Goal: Transaction & Acquisition: Book appointment/travel/reservation

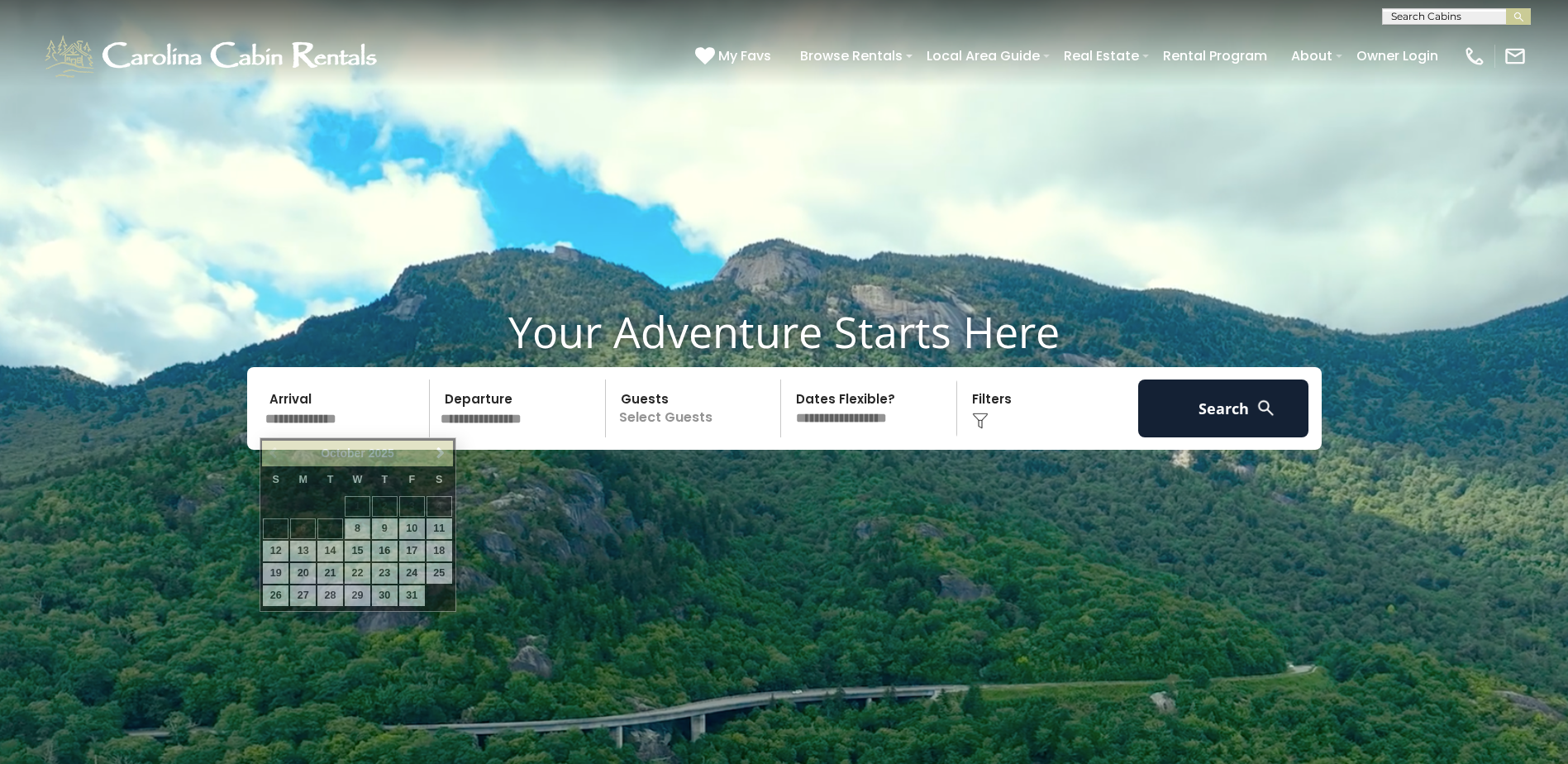
click at [310, 416] on input "text" at bounding box center [345, 408] width 171 height 58
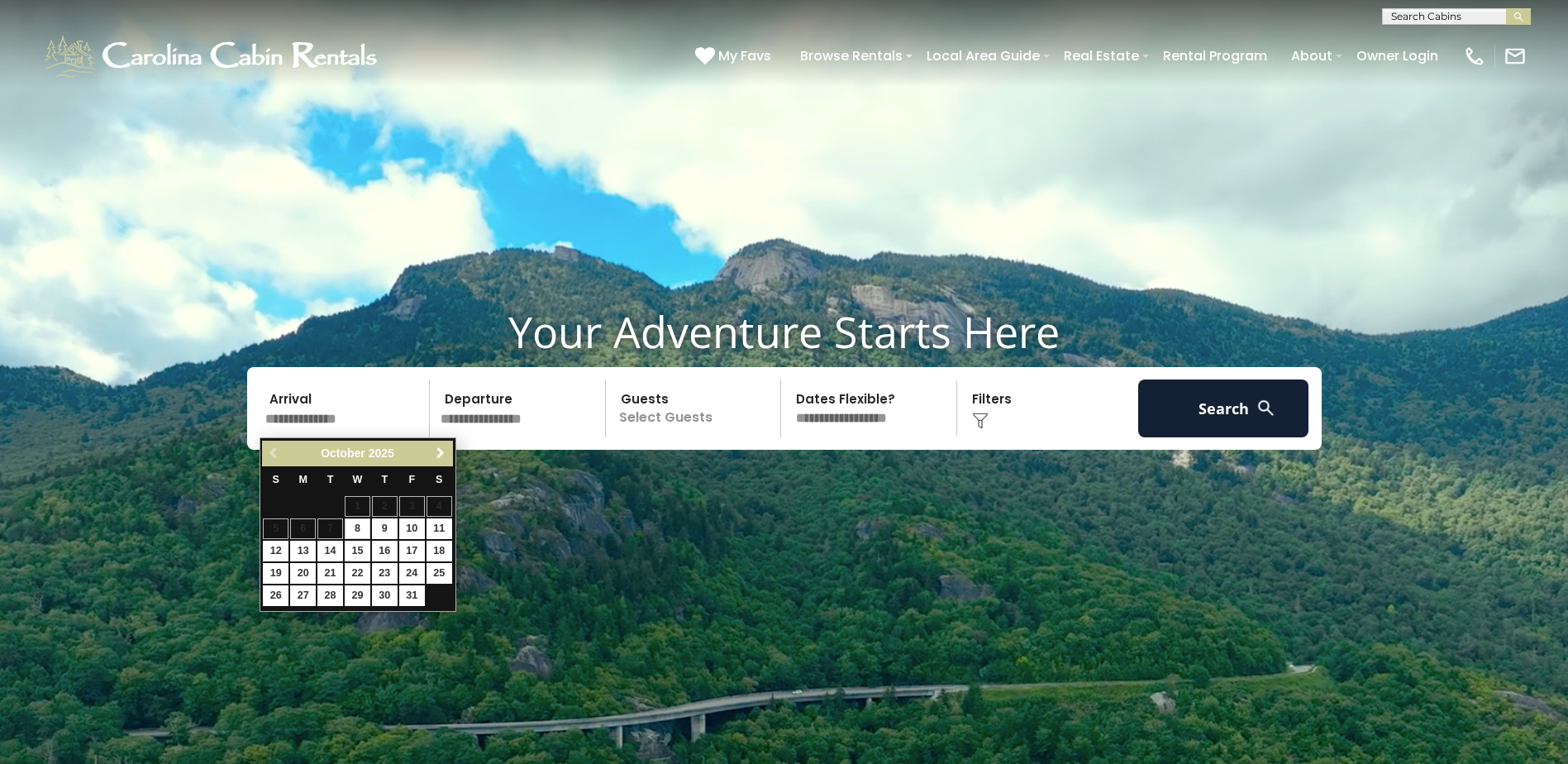
click at [439, 456] on span "Next" at bounding box center [440, 453] width 14 height 14
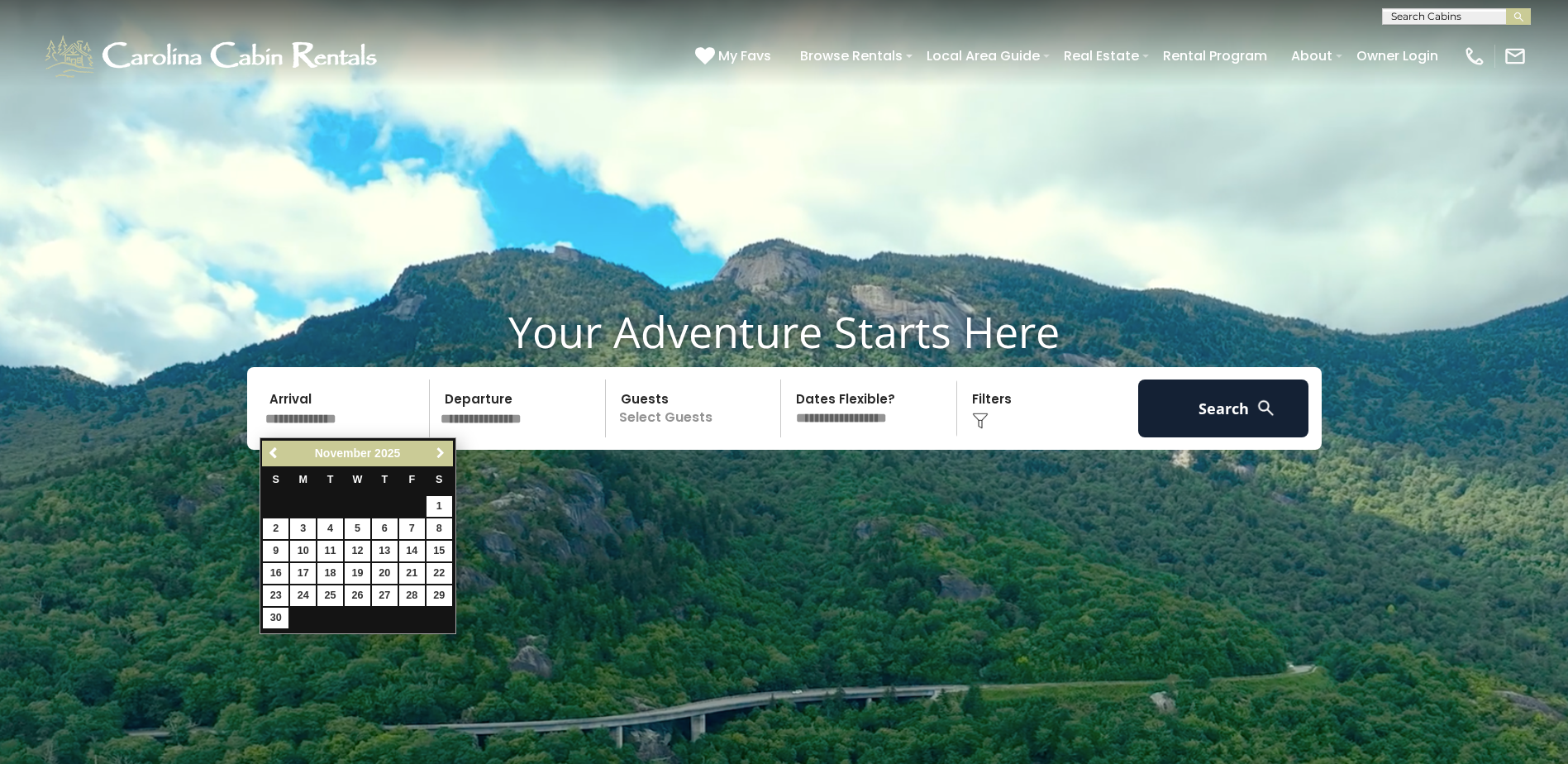
click at [439, 456] on span "Next" at bounding box center [440, 453] width 14 height 14
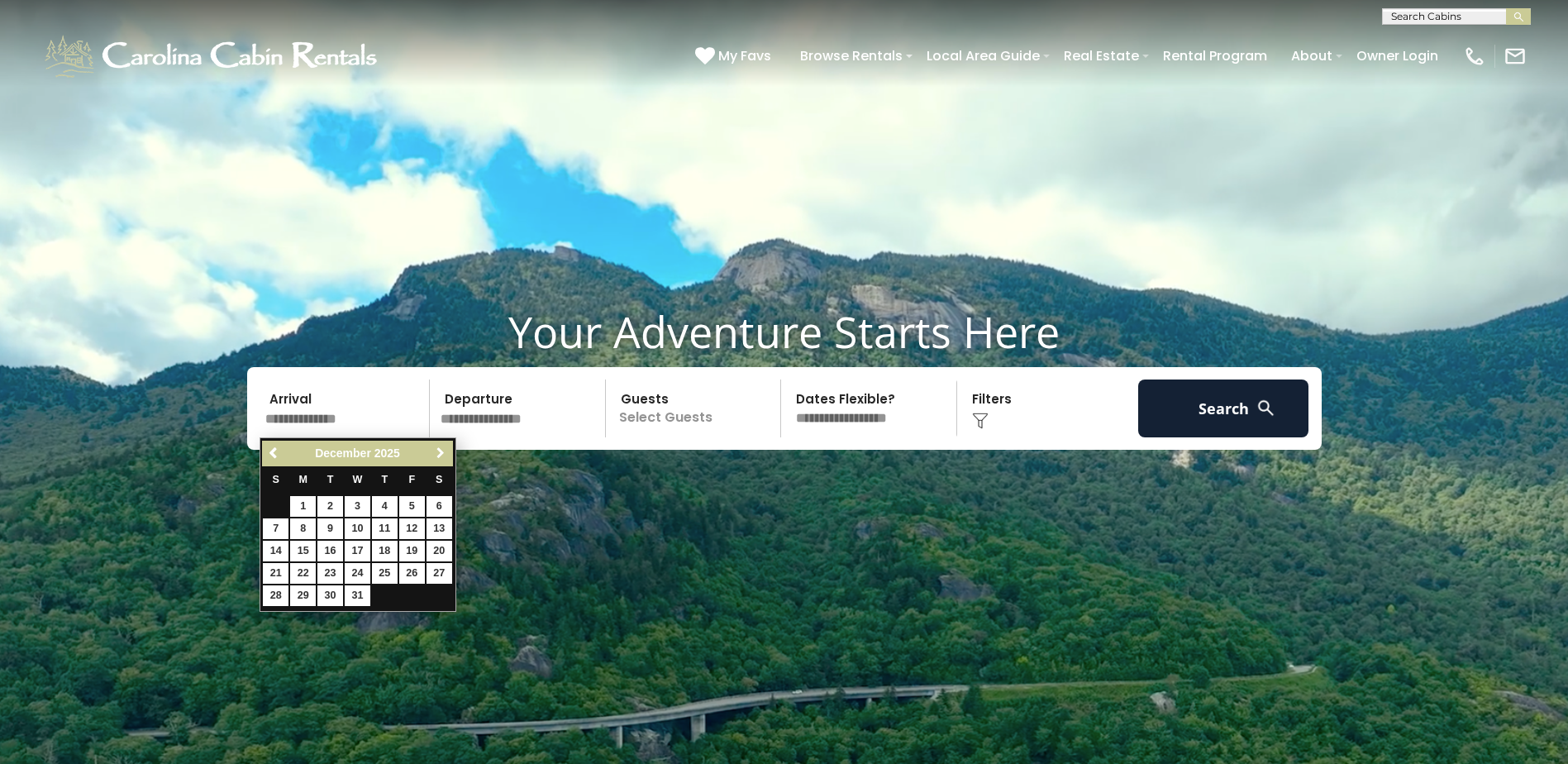
click at [439, 456] on span "Next" at bounding box center [440, 453] width 14 height 14
click at [1097, 151] on video at bounding box center [784, 392] width 1568 height 784
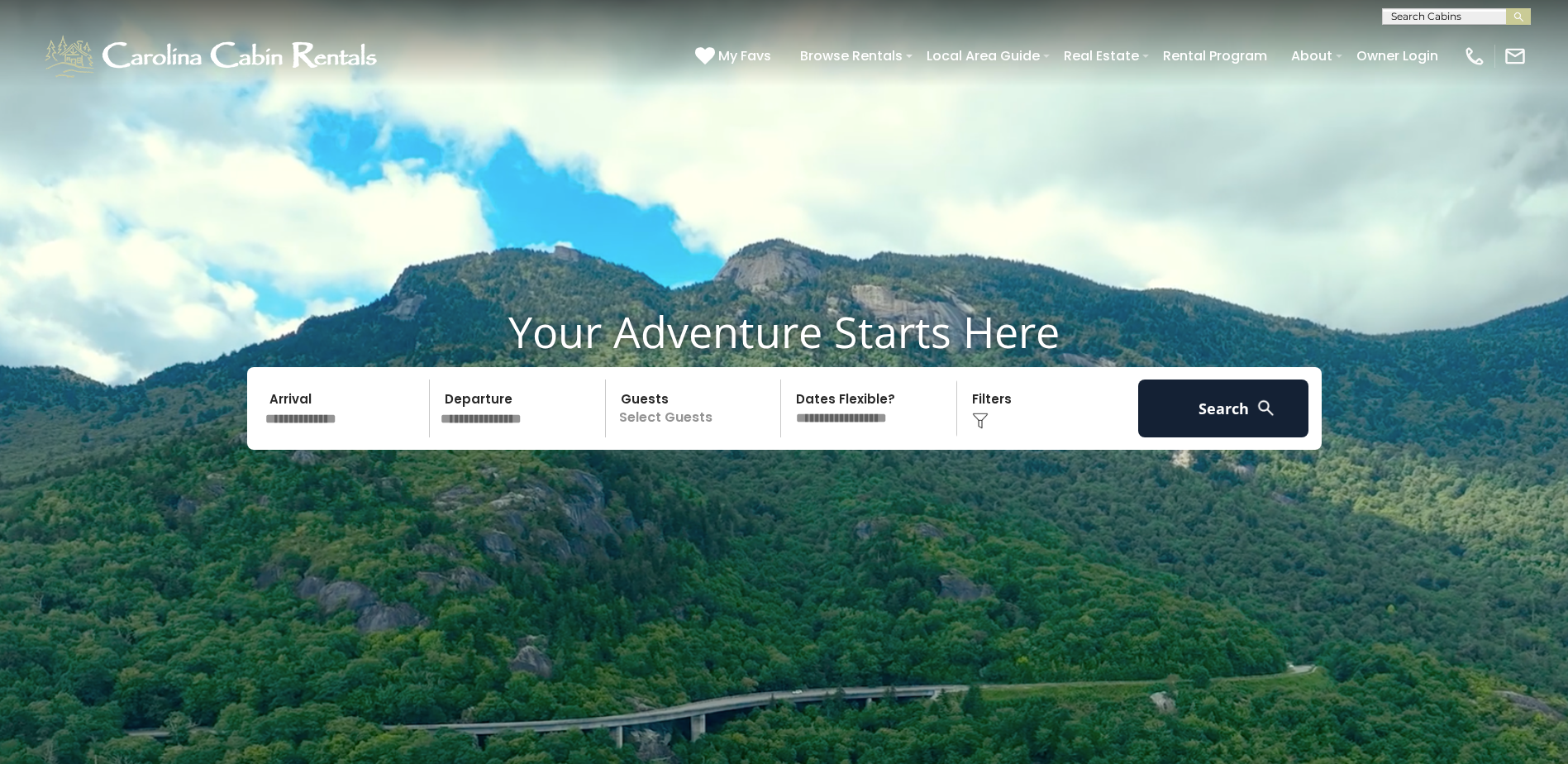
click at [356, 428] on input "text" at bounding box center [345, 408] width 171 height 58
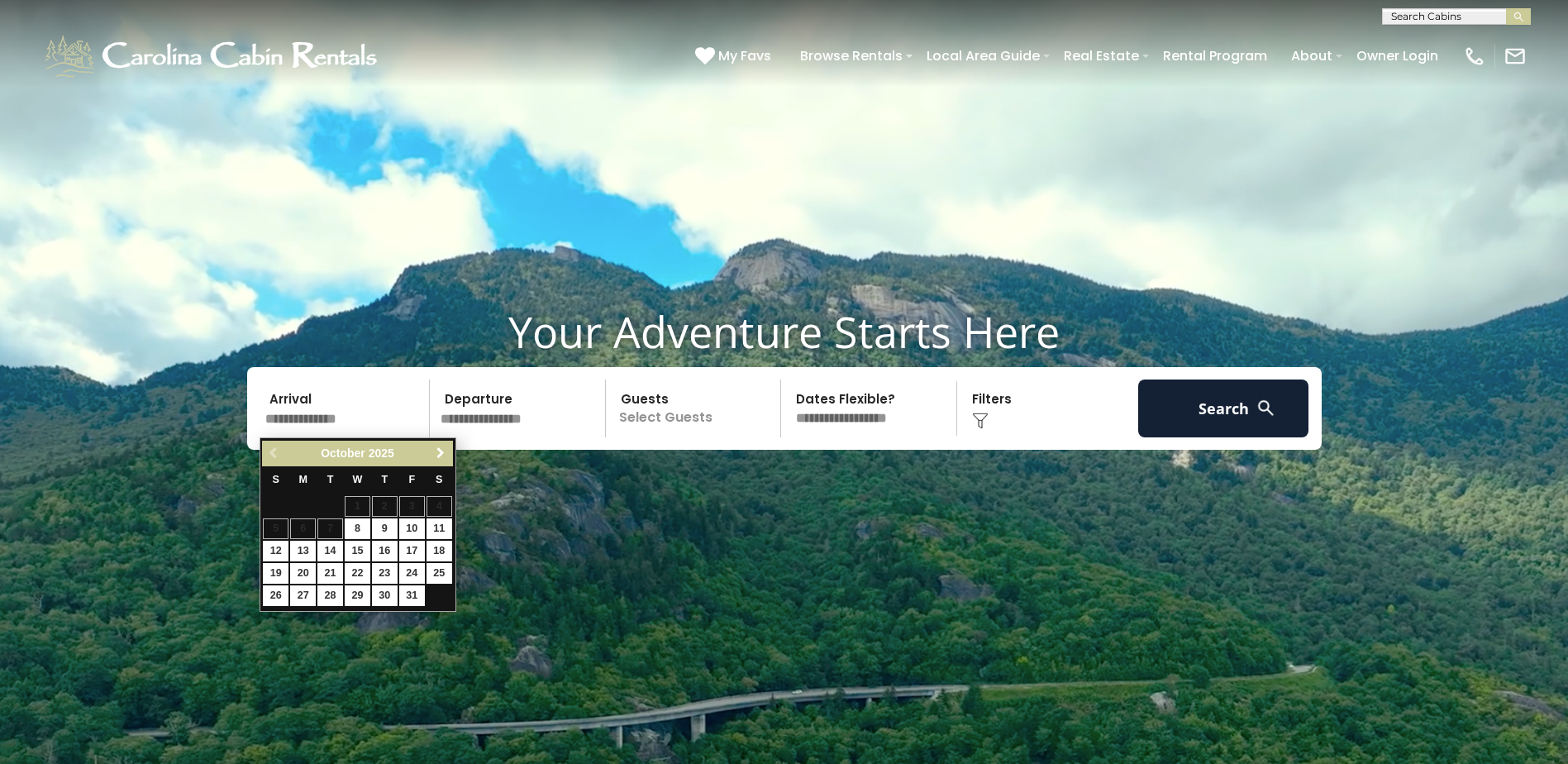
click at [439, 452] on span "Next" at bounding box center [440, 453] width 14 height 14
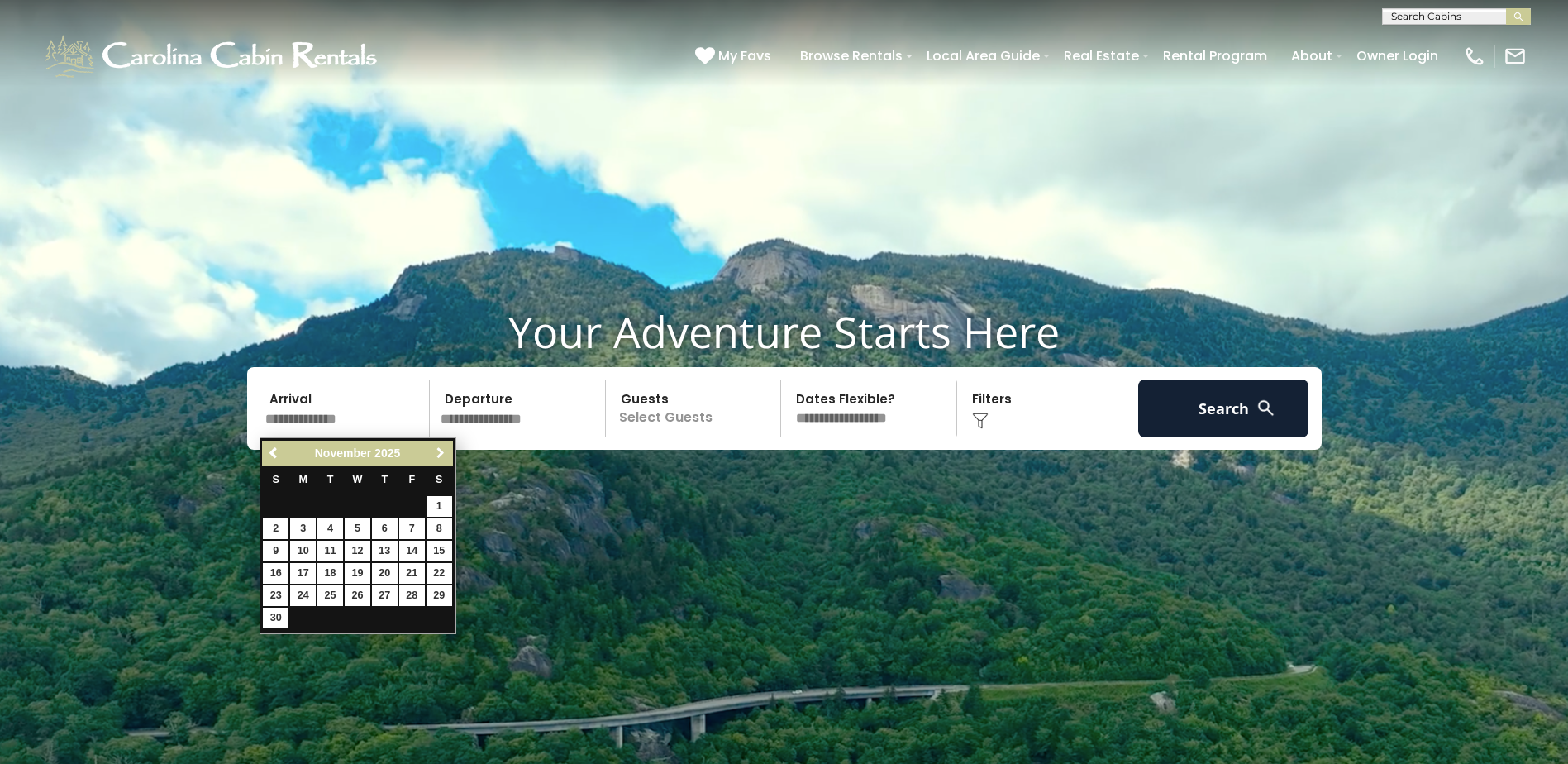
click at [439, 452] on span "Next" at bounding box center [440, 453] width 14 height 14
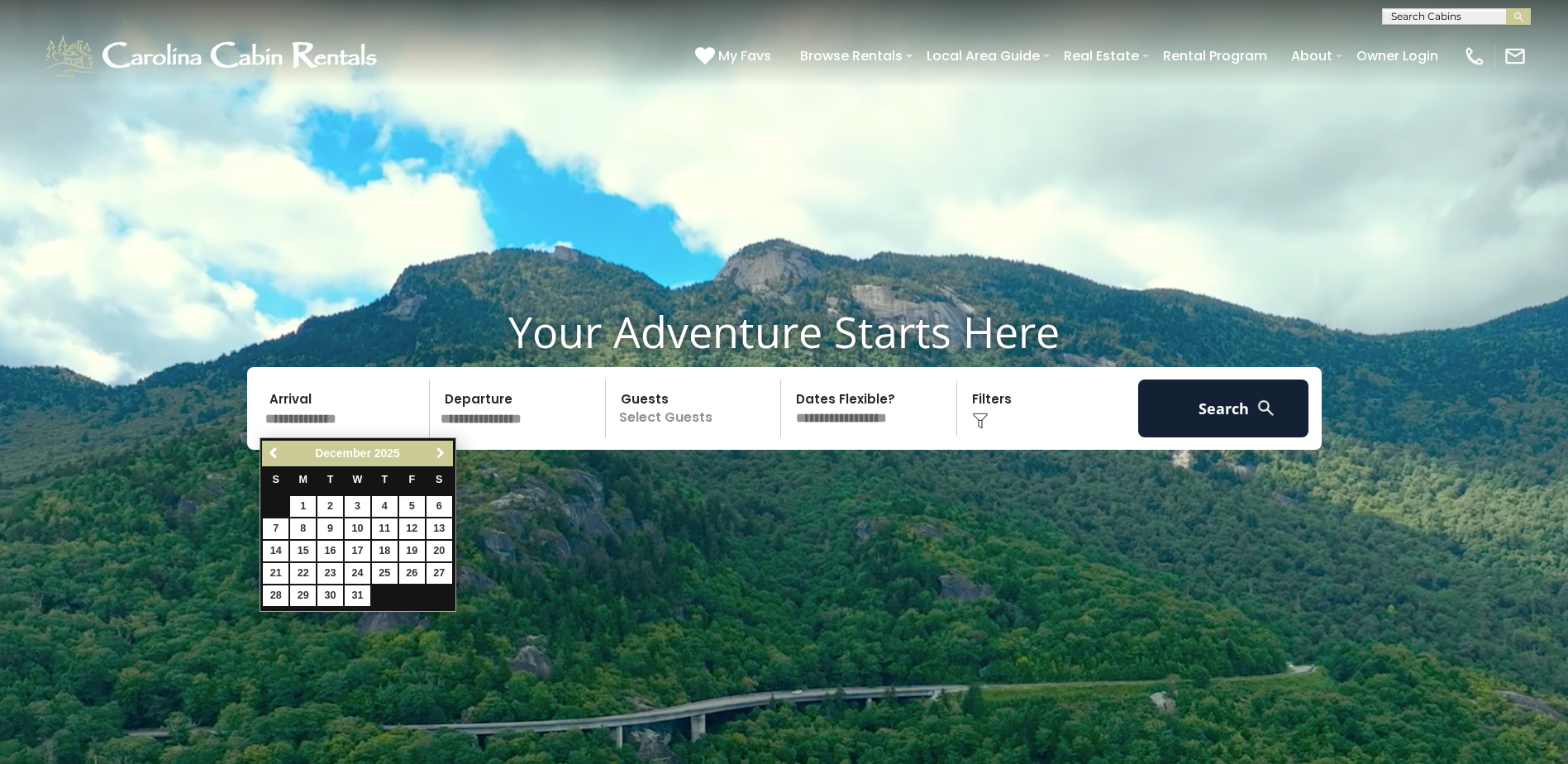
click at [439, 452] on span "Next" at bounding box center [440, 453] width 14 height 14
click at [418, 572] on link "23" at bounding box center [412, 573] width 26 height 20
type input "*******"
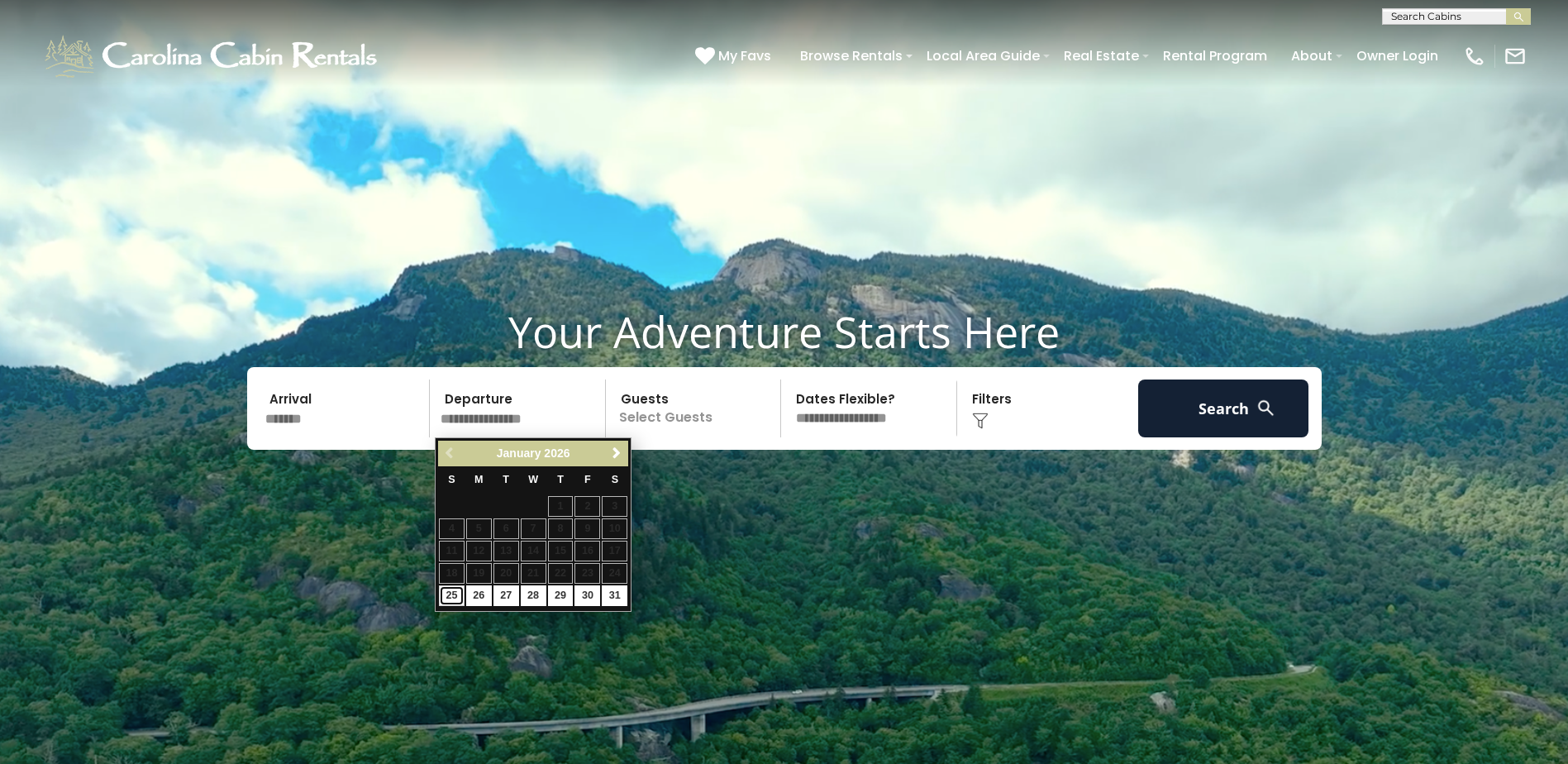
click at [457, 597] on link "25" at bounding box center [451, 595] width 26 height 20
type input "*******"
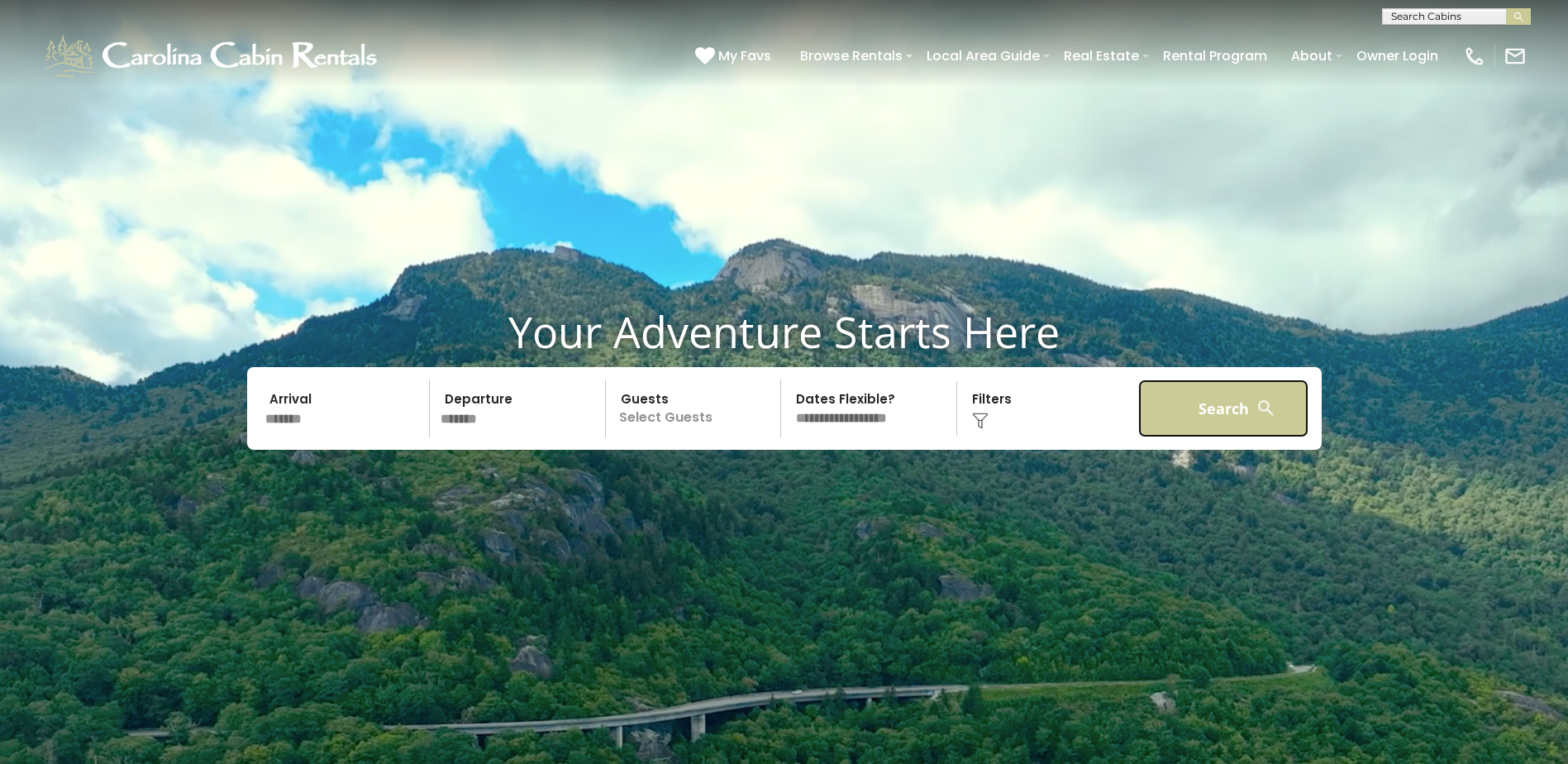
click at [1190, 425] on button "Search" at bounding box center [1223, 408] width 171 height 58
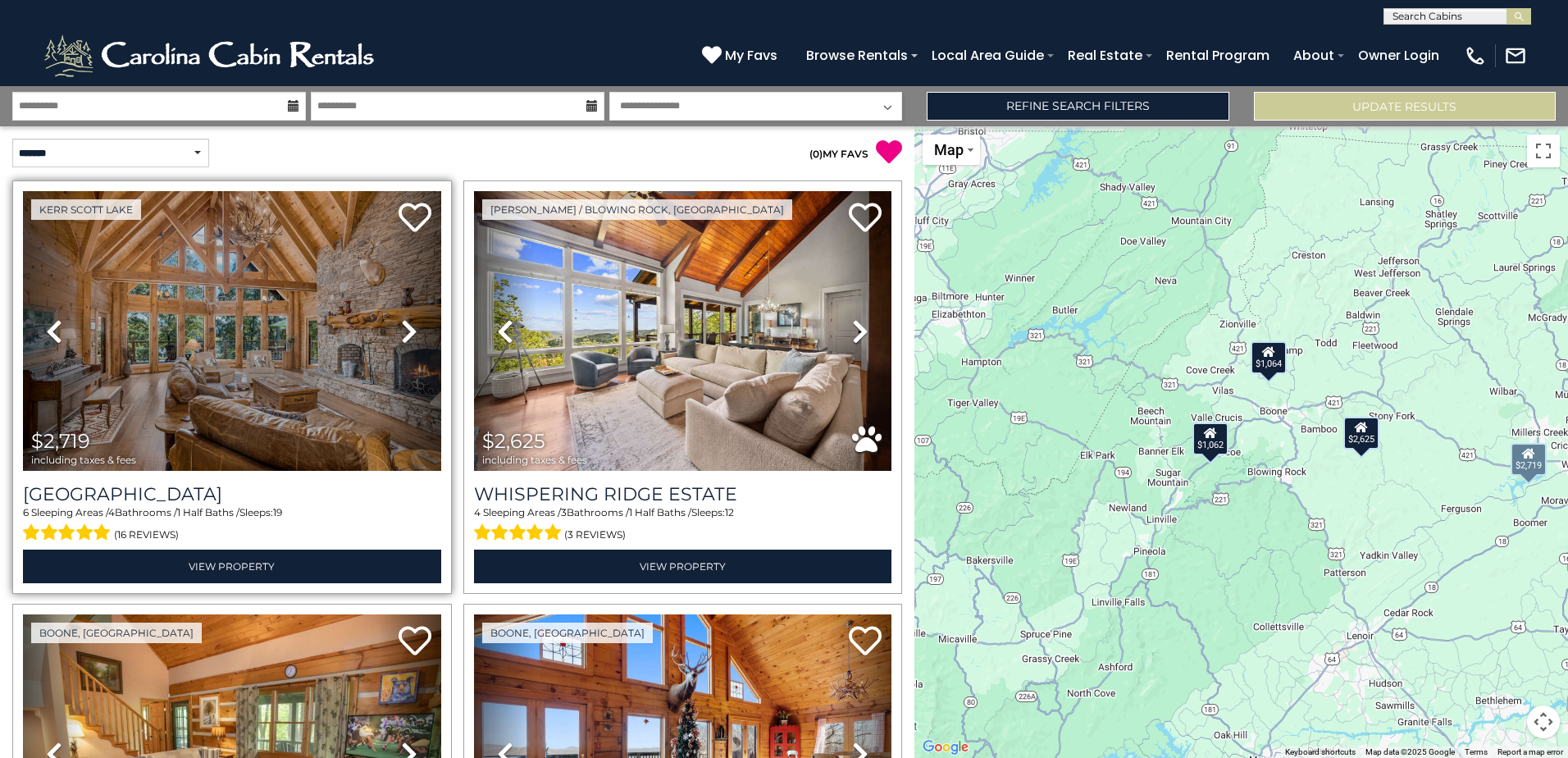
click at [406, 330] on icon at bounding box center [408, 330] width 16 height 26
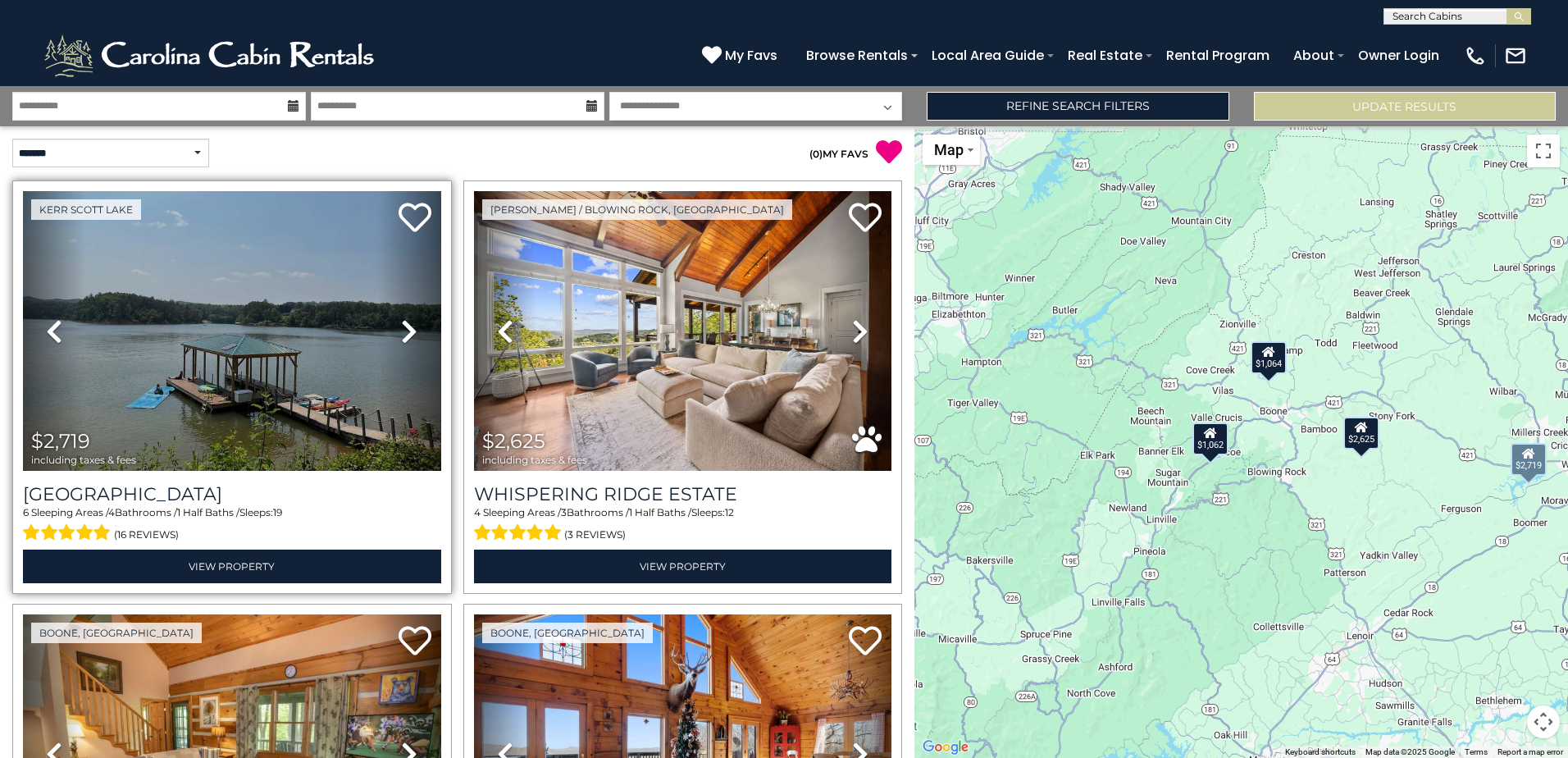
click at [406, 330] on icon at bounding box center [408, 330] width 16 height 26
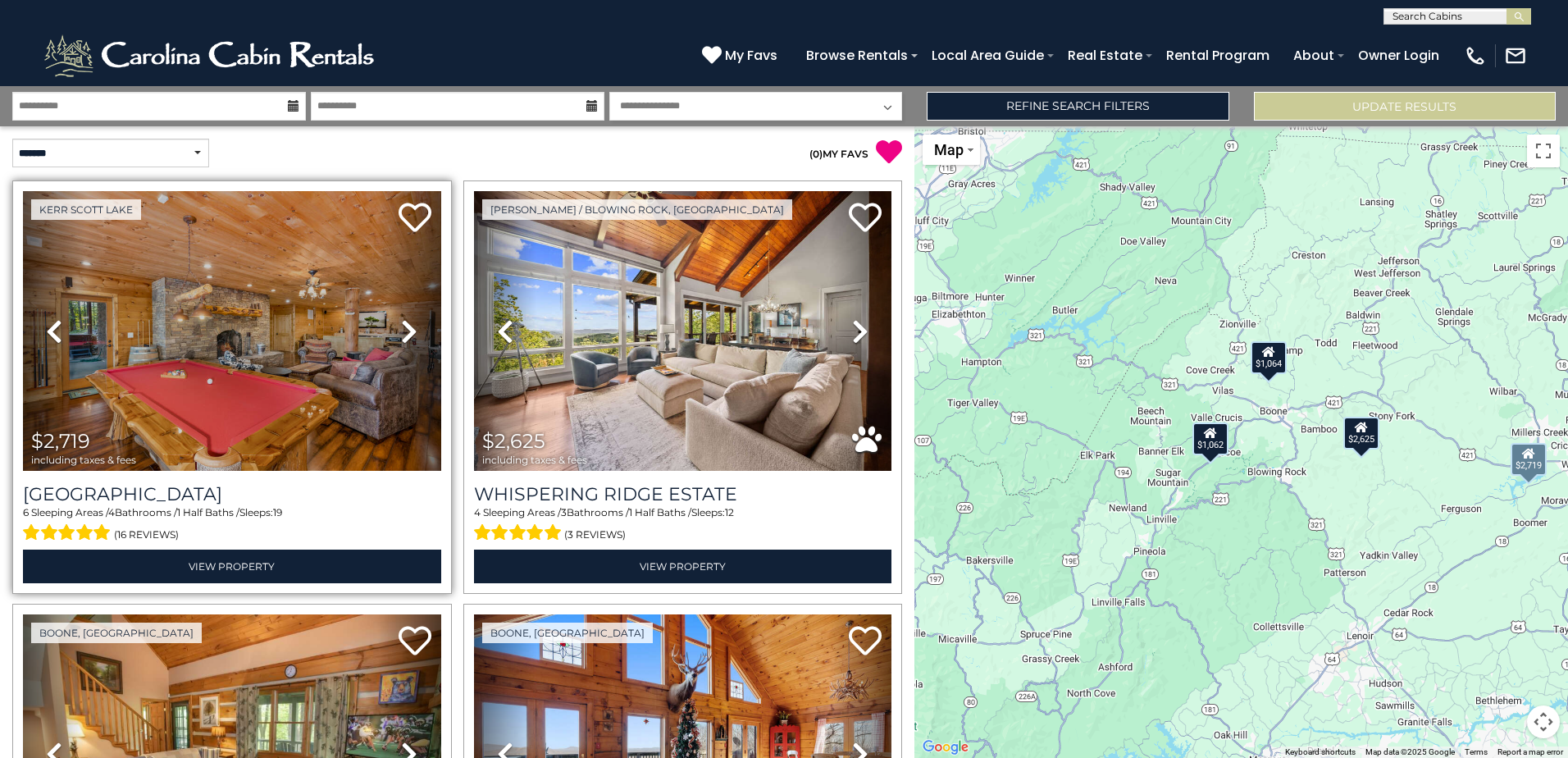
click at [406, 330] on icon at bounding box center [408, 330] width 16 height 26
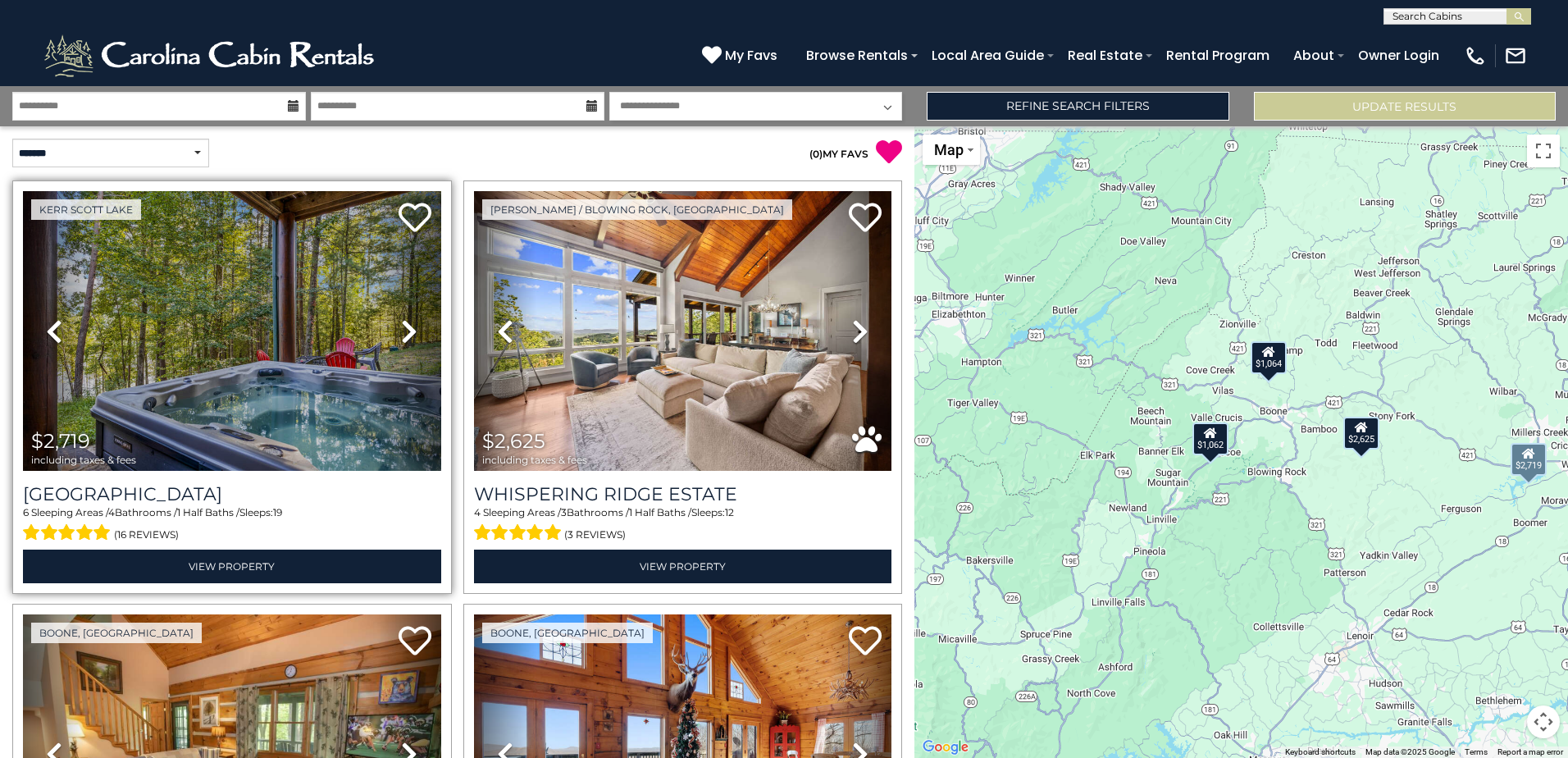
click at [406, 330] on icon at bounding box center [408, 330] width 16 height 26
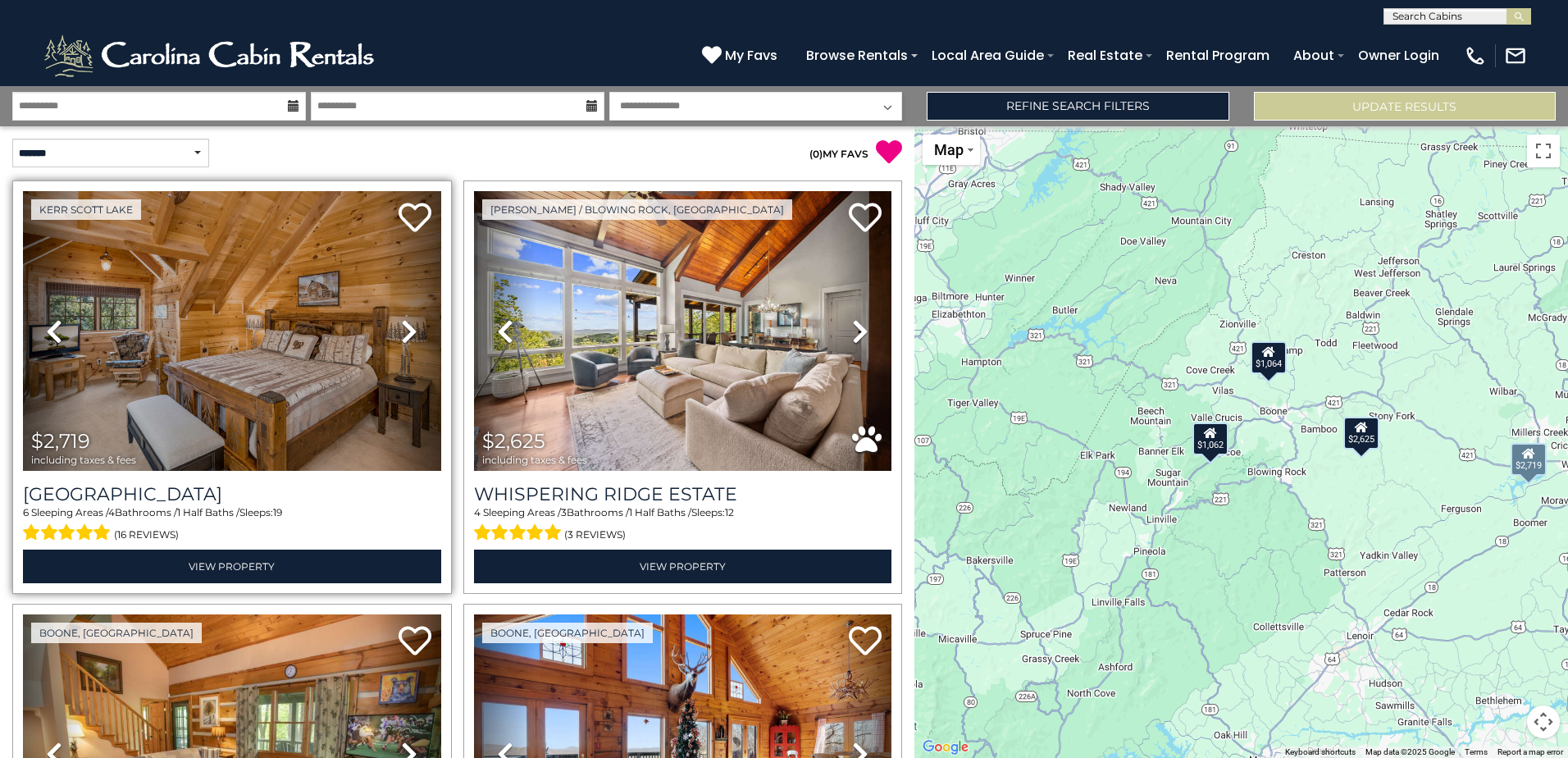
click at [406, 330] on icon at bounding box center [408, 330] width 16 height 26
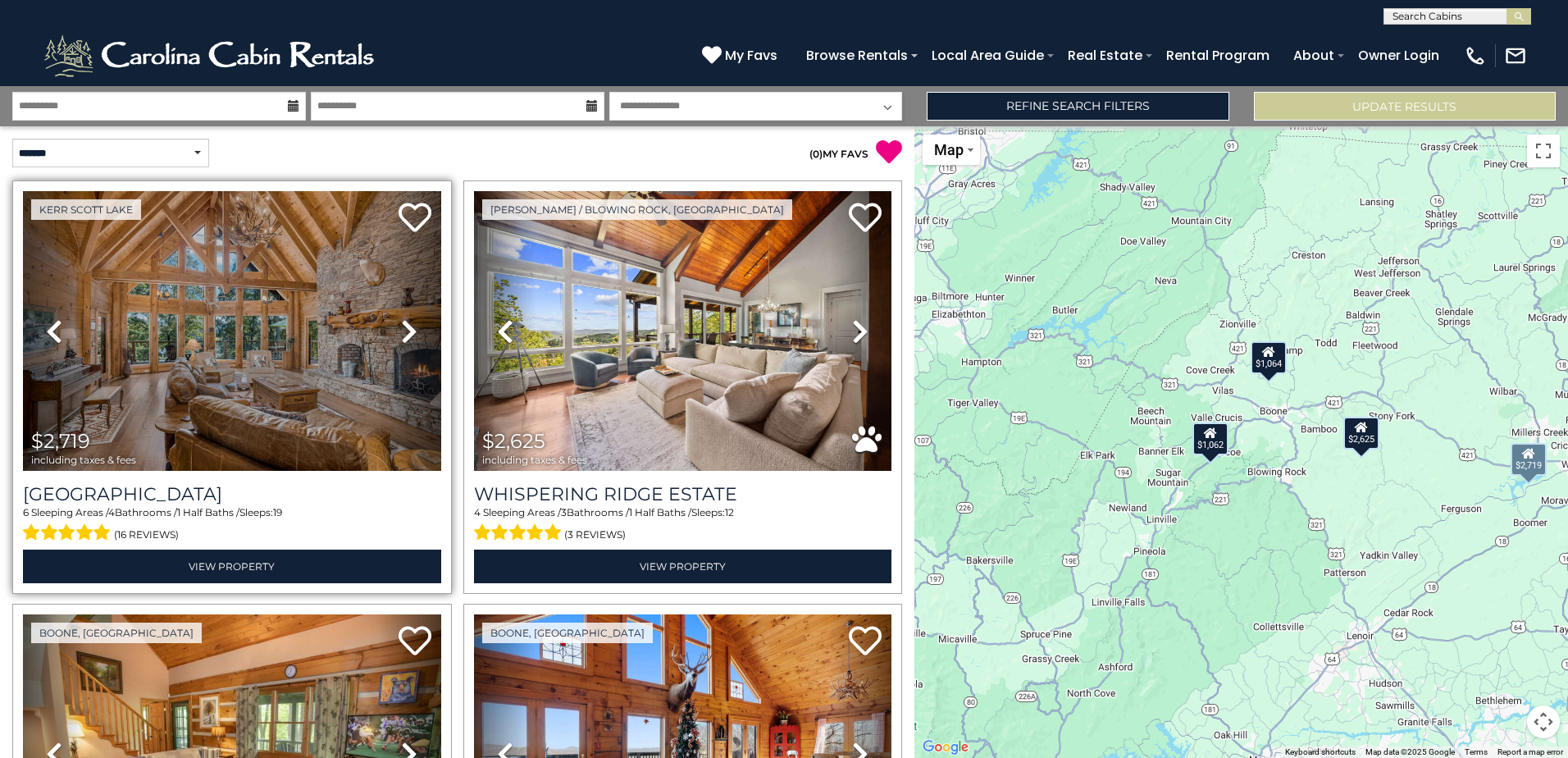
click at [406, 330] on icon at bounding box center [408, 330] width 16 height 26
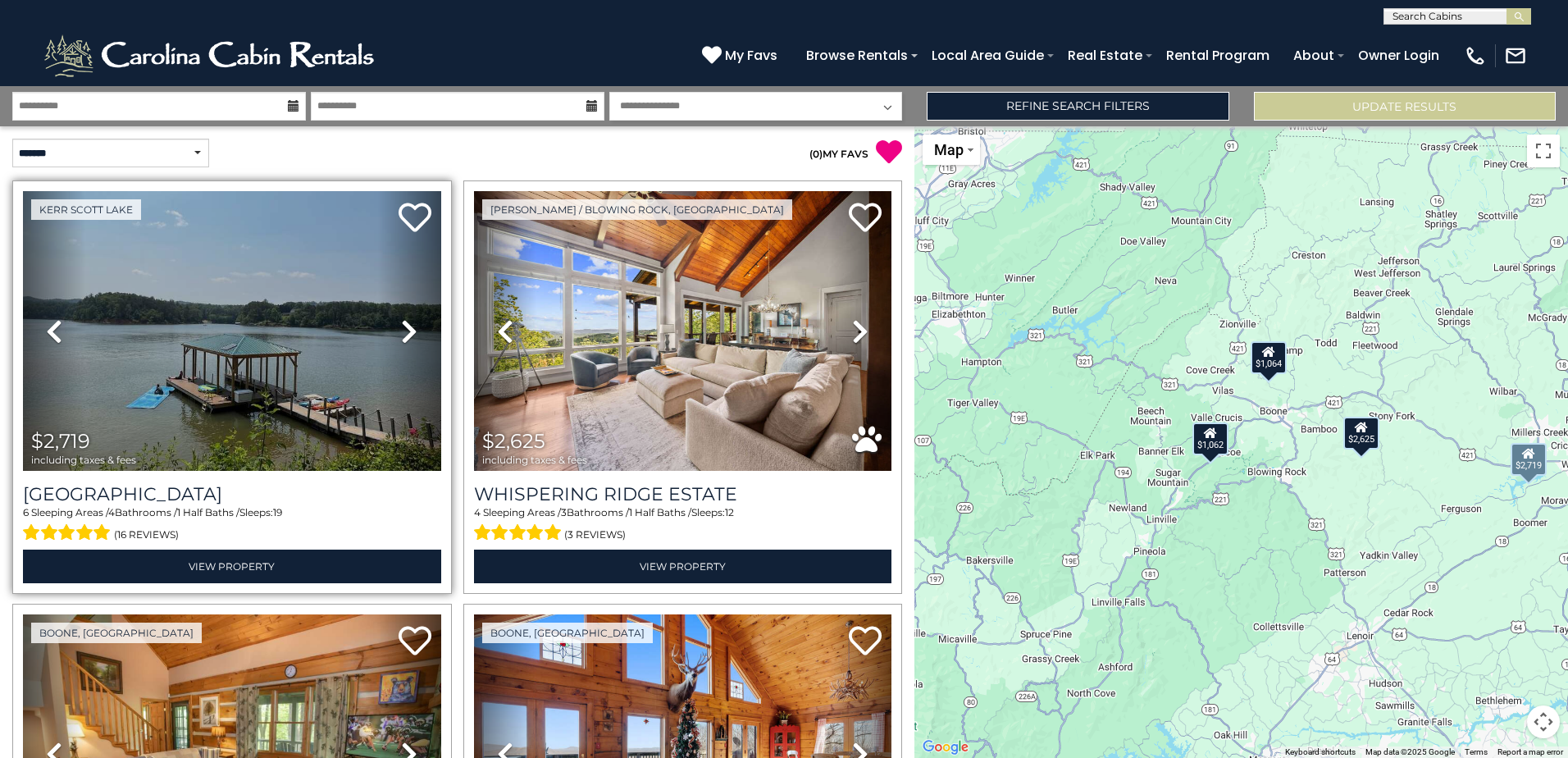
click at [406, 330] on icon at bounding box center [408, 330] width 16 height 26
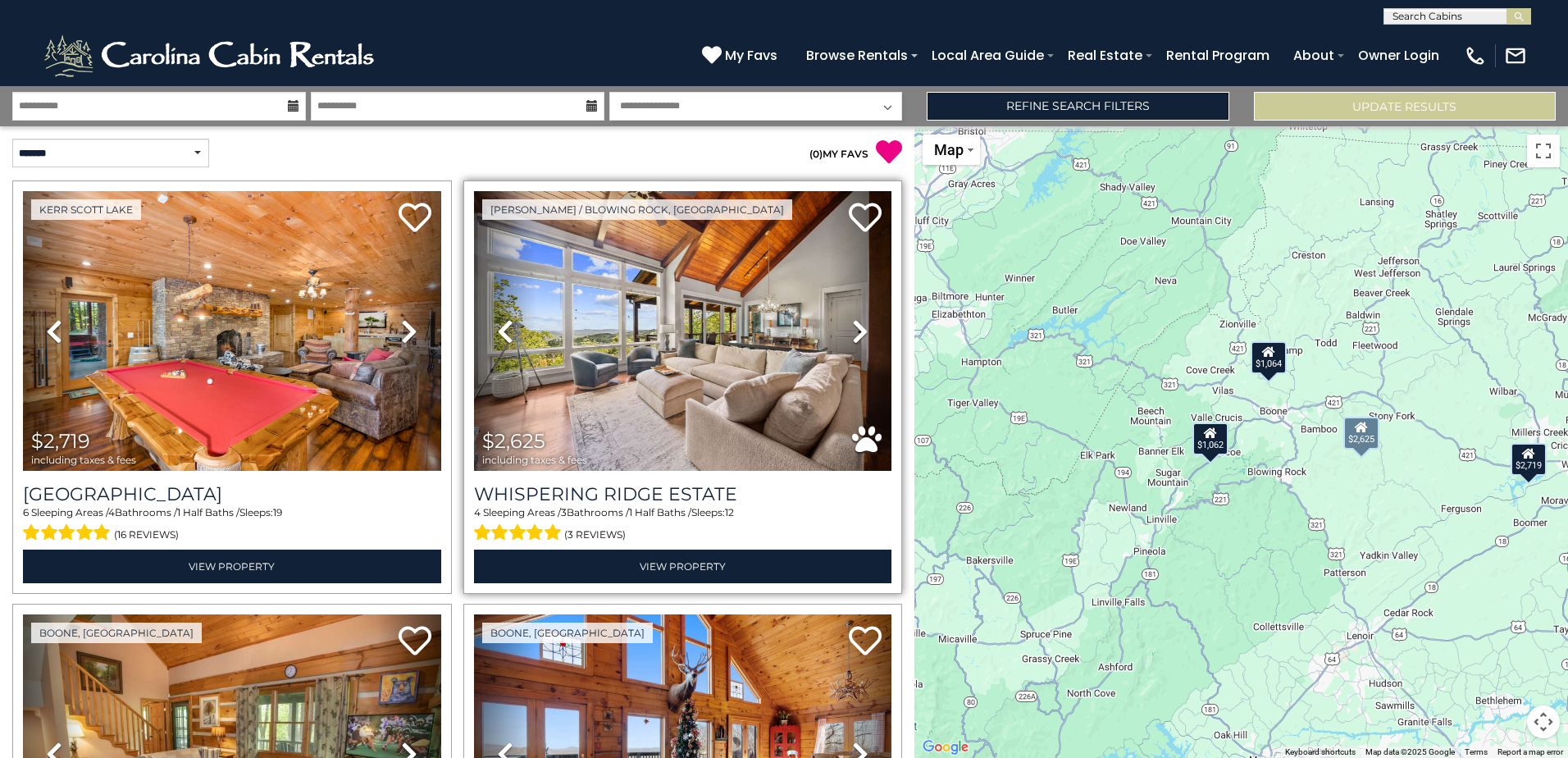
scroll to position [320, 0]
